Goal: Entertainment & Leisure: Consume media (video, audio)

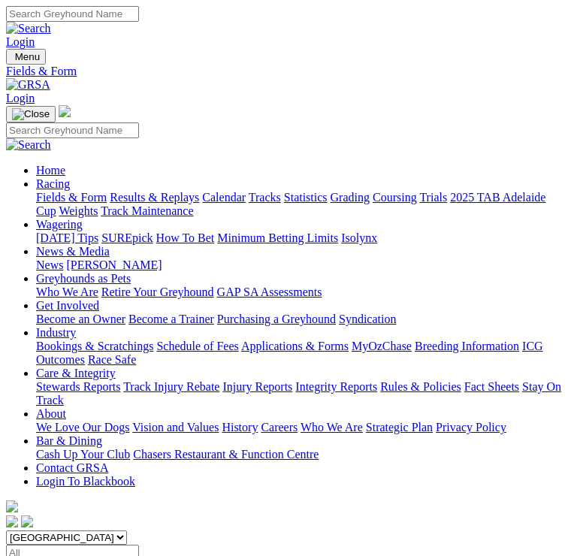
click at [12, 60] on img "Toggle navigation" at bounding box center [12, 60] width 0 height 0
click at [168, 204] on link "Results & Replays" at bounding box center [154, 197] width 89 height 13
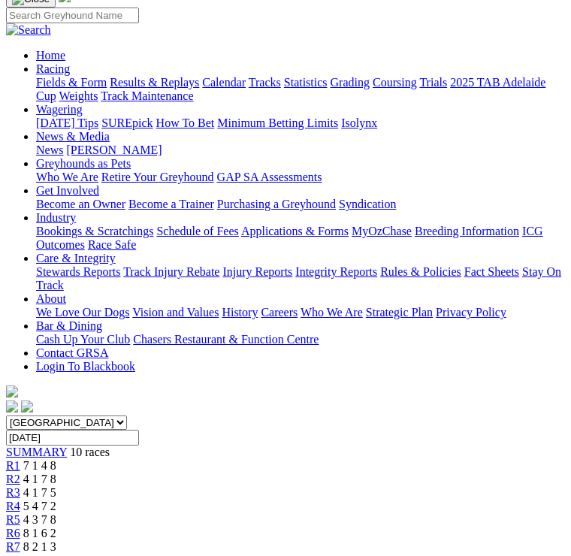
scroll to position [120, 0]
